Goal: Task Accomplishment & Management: Use online tool/utility

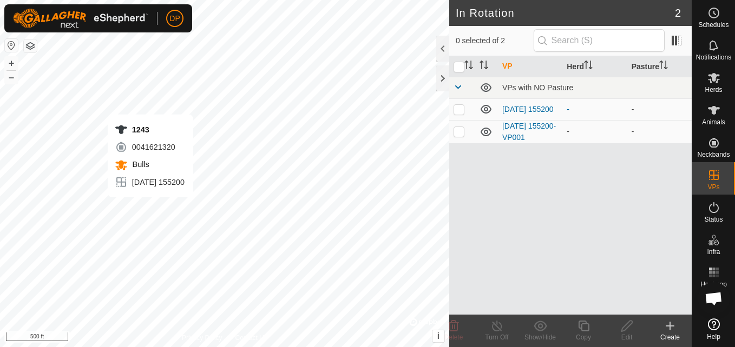
scroll to position [642, 0]
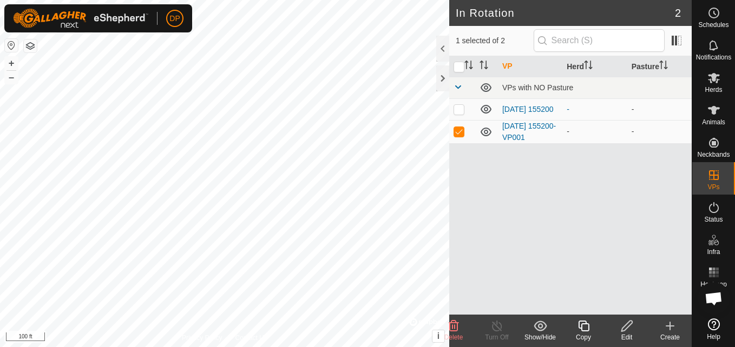
checkbox input "false"
click at [316, 347] on html "DP Schedules Notifications Herds Animals Neckbands VPs Status Infra Heatmap Hel…" at bounding box center [367, 173] width 735 height 347
click at [327, 347] on html "DP Schedules Notifications Herds Animals Neckbands VPs Status Infra Heatmap Hel…" at bounding box center [367, 173] width 735 height 347
click at [351, 347] on html "DP Schedules Notifications Herds Animals Neckbands VPs Status Infra Heatmap Hel…" at bounding box center [367, 173] width 735 height 347
click at [377, 347] on html "DP Schedules Notifications Herds Animals Neckbands VPs Status Infra Heatmap Hel…" at bounding box center [367, 173] width 735 height 347
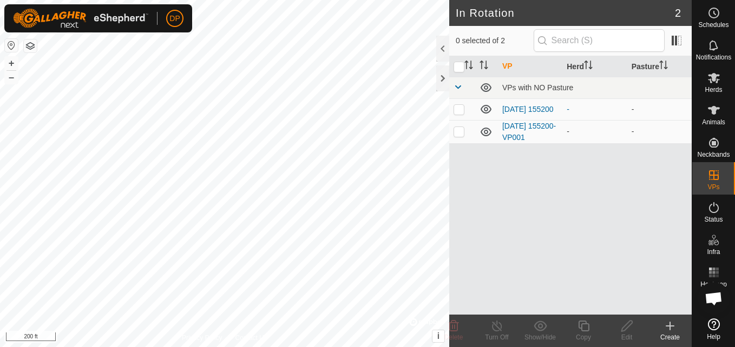
scroll to position [642, 0]
click at [439, 75] on div at bounding box center [442, 78] width 13 height 26
